Goal: Task Accomplishment & Management: Manage account settings

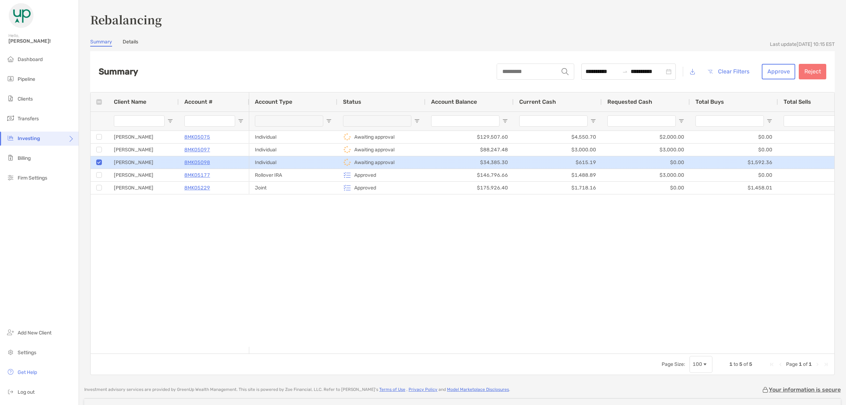
click at [101, 152] on div at bounding box center [99, 150] width 6 height 12
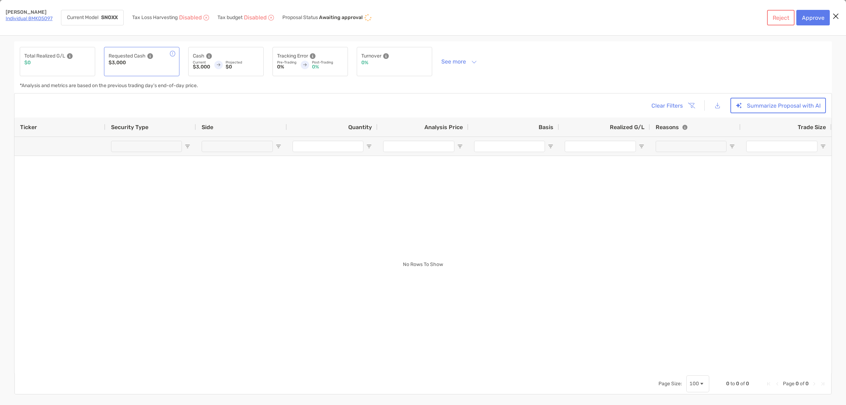
click at [835, 12] on icon "Close modal" at bounding box center [835, 16] width 6 height 8
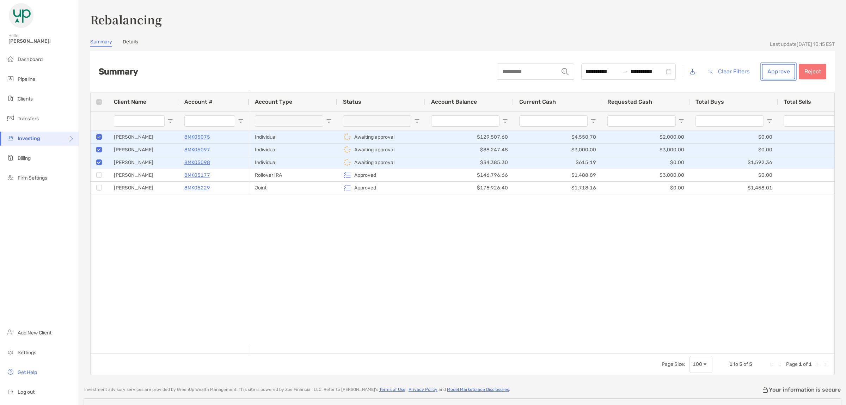
click at [776, 66] on button "Approve" at bounding box center [777, 72] width 33 height 16
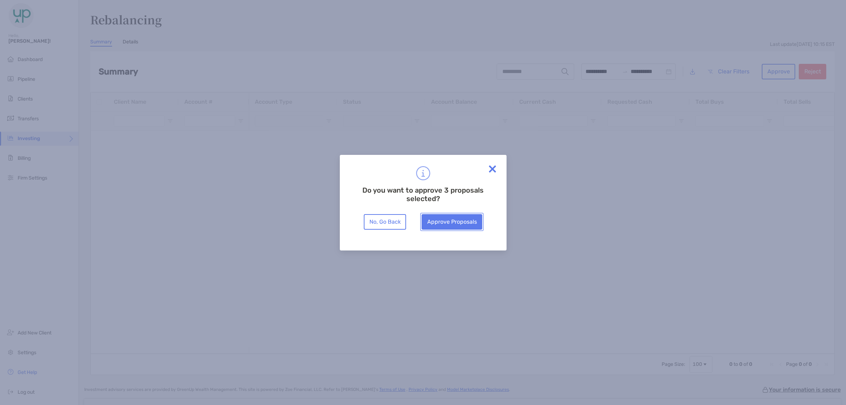
click at [450, 223] on button "Approve Proposals" at bounding box center [451, 222] width 61 height 16
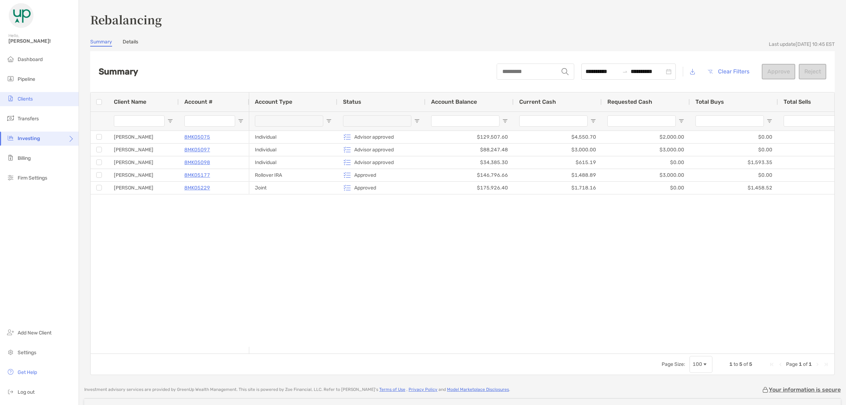
click at [29, 98] on span "Clients" at bounding box center [25, 99] width 15 height 6
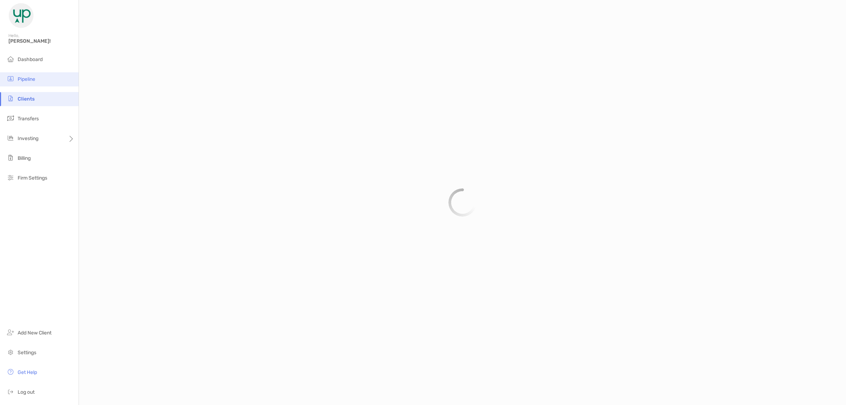
click at [32, 78] on span "Pipeline" at bounding box center [27, 79] width 18 height 6
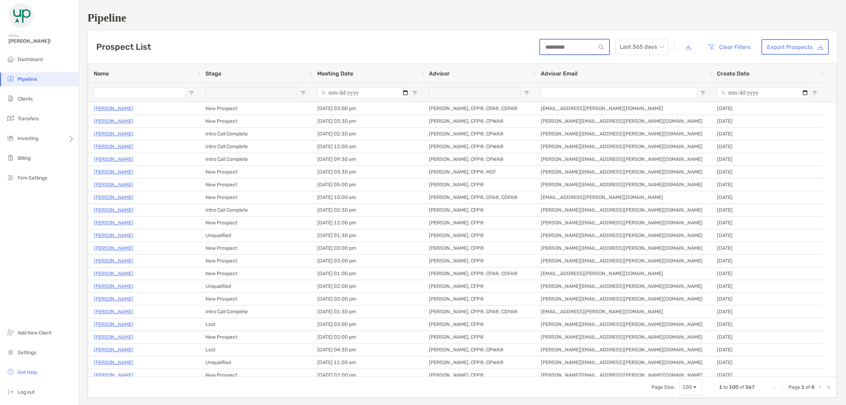
click at [587, 48] on input at bounding box center [568, 47] width 56 height 6
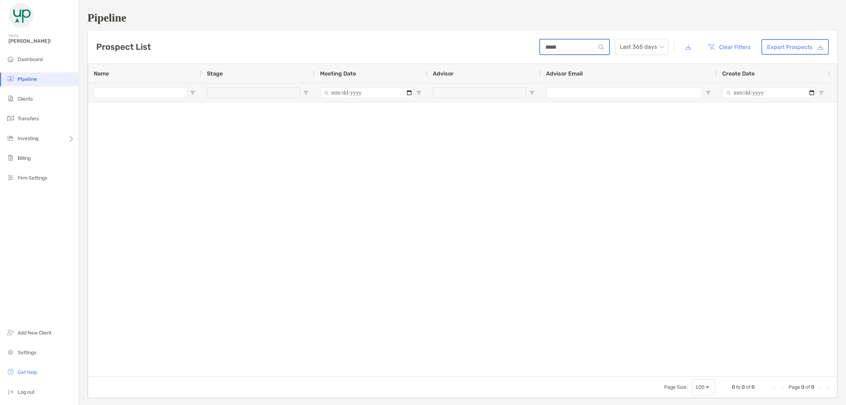
type input "*****"
click at [783, 45] on link "Export Prospects" at bounding box center [794, 47] width 67 height 16
click at [640, 48] on span "Last 365 days" at bounding box center [641, 47] width 44 height 16
click at [634, 115] on div "2023" at bounding box center [637, 121] width 50 height 16
